Goal: Find specific page/section: Find specific page/section

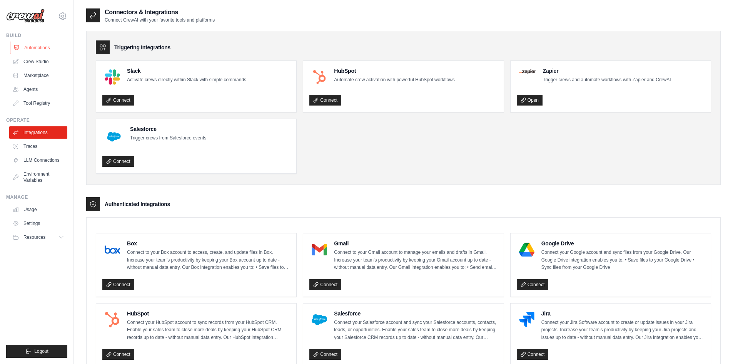
click at [48, 45] on link "Automations" at bounding box center [39, 48] width 58 height 12
